Goal: Book appointment/travel/reservation

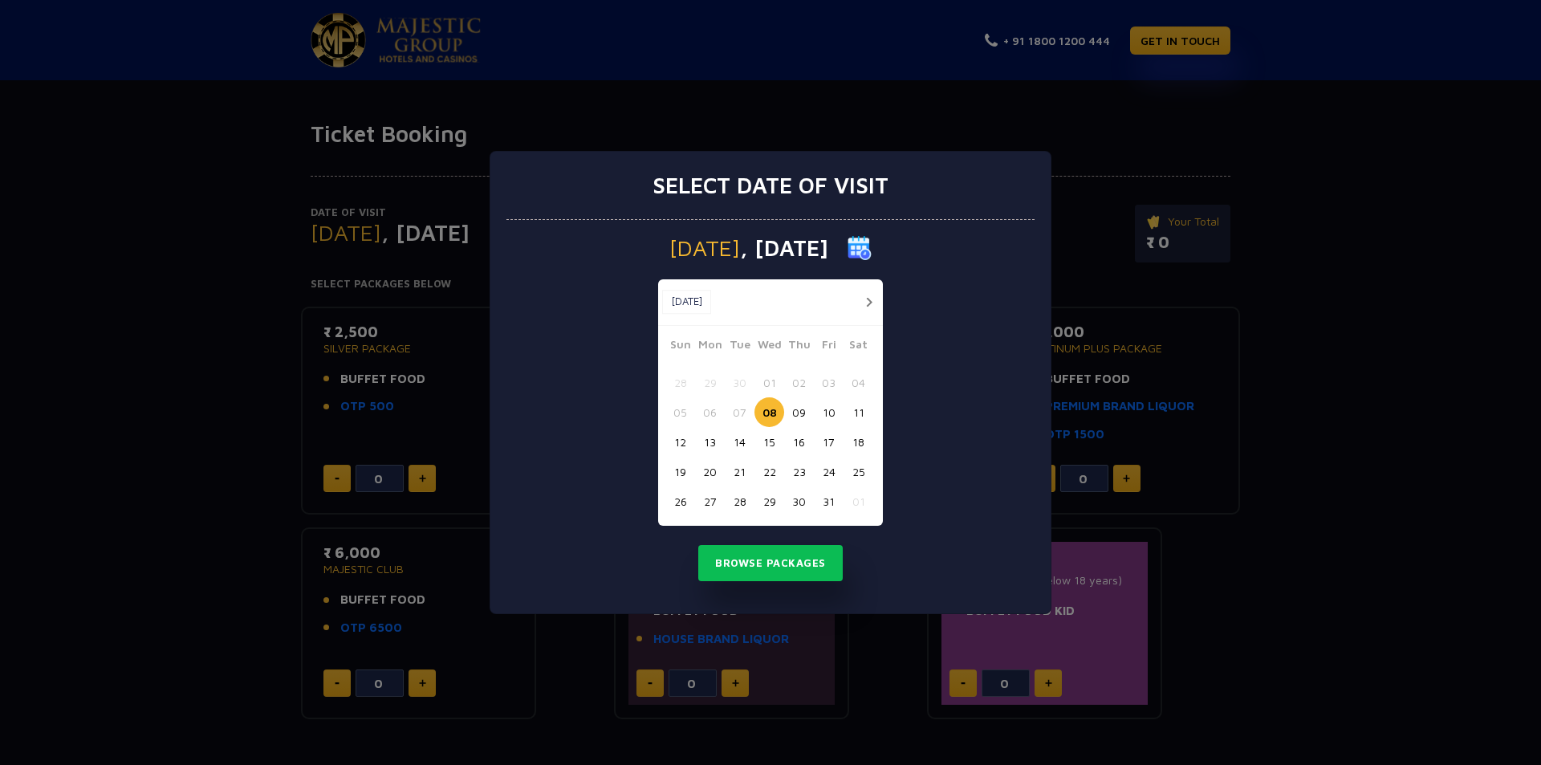
click at [870, 302] on button "button" at bounding box center [869, 302] width 20 height 20
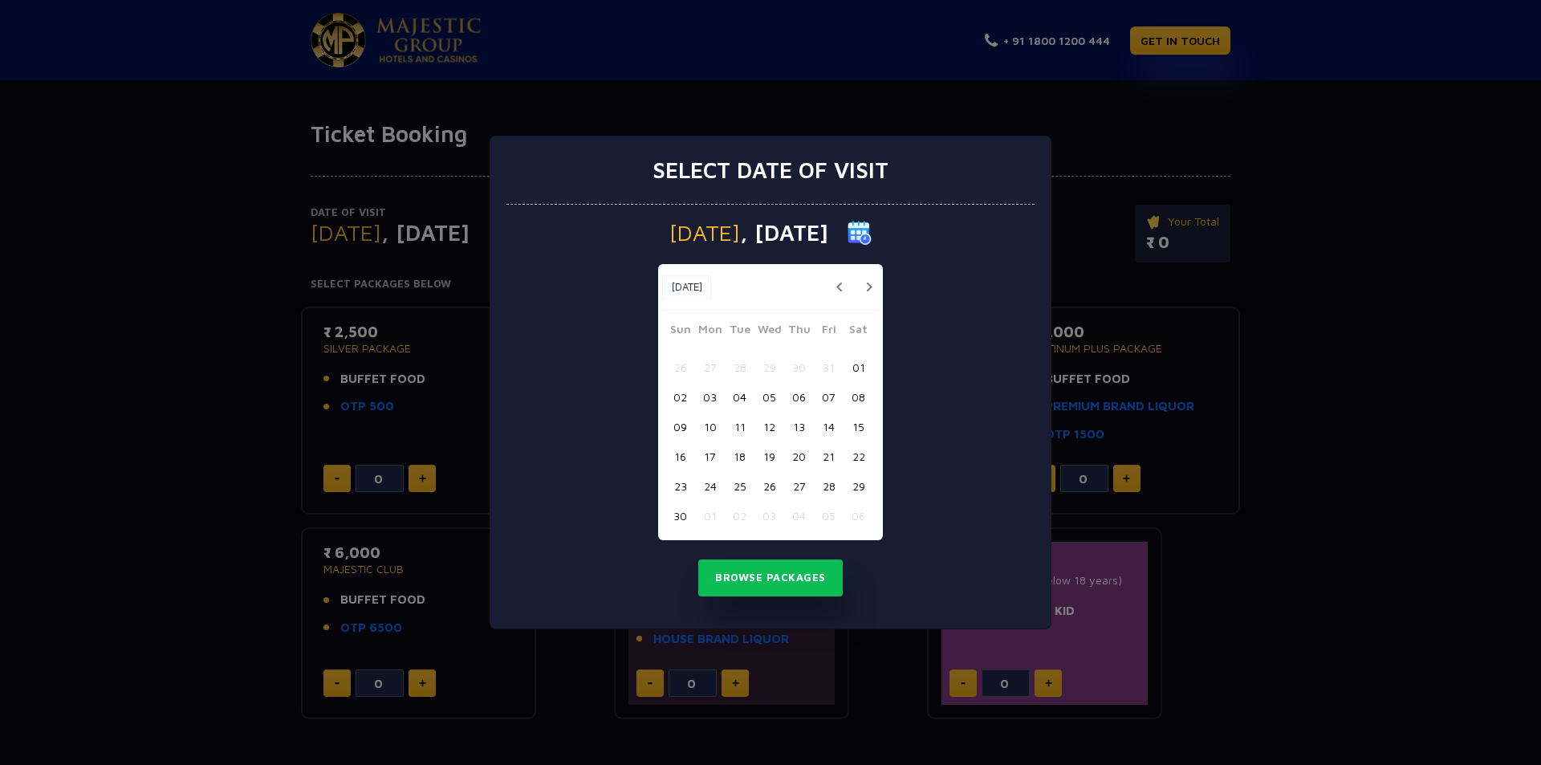
click at [797, 489] on button "27" at bounding box center [799, 486] width 30 height 30
click at [788, 578] on button "Browse Packages" at bounding box center [770, 577] width 144 height 37
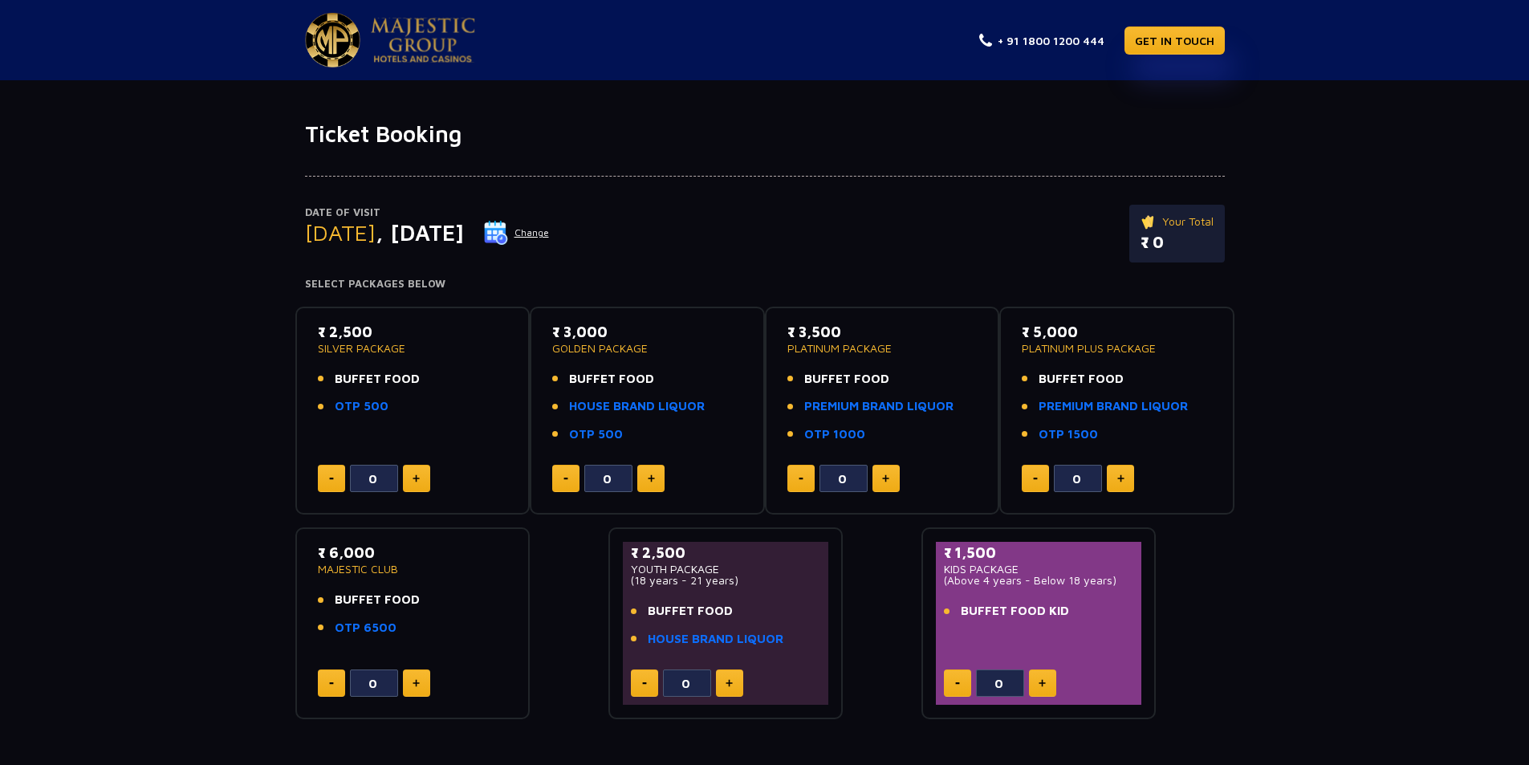
click at [884, 475] on img at bounding box center [885, 478] width 7 height 8
type input "2"
drag, startPoint x: 1157, startPoint y: 347, endPoint x: 1020, endPoint y: 344, distance: 137.2
click at [1020, 344] on div "₹ 5,000 PLATINUM PLUS PACKAGE BUFFET FOOD PREMIUM BRAND LIQUOR OTP 1500 0" at bounding box center [1117, 411] width 206 height 180
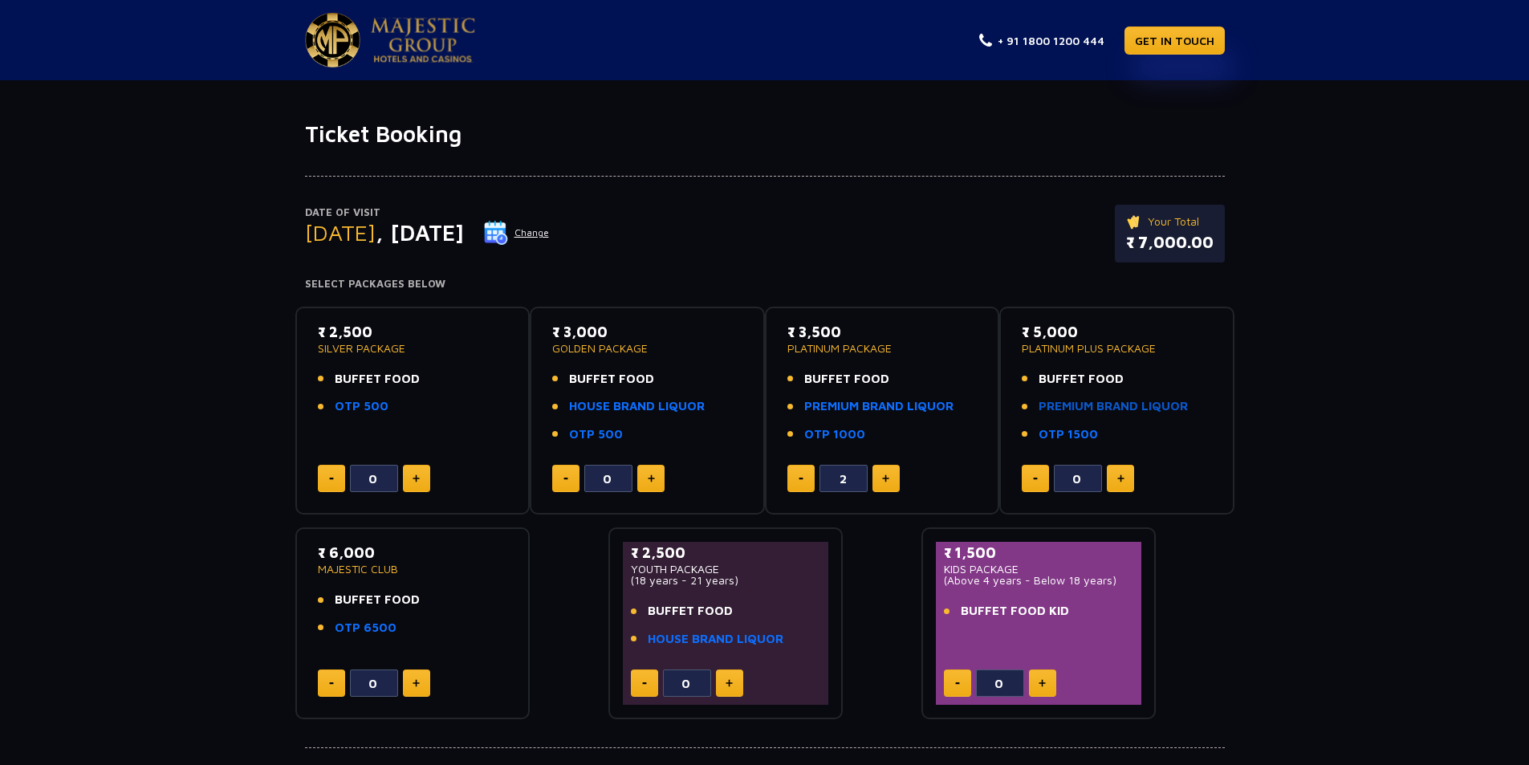
copy p "PLATINUM PLUS PACKAGE"
click at [1095, 410] on link "PREMIUM BRAND LIQUOR" at bounding box center [1112, 406] width 149 height 18
click at [873, 405] on link "PREMIUM BRAND LIQUOR" at bounding box center [878, 406] width 149 height 18
